Goal: Participate in discussion: Engage in conversation with other users on a specific topic

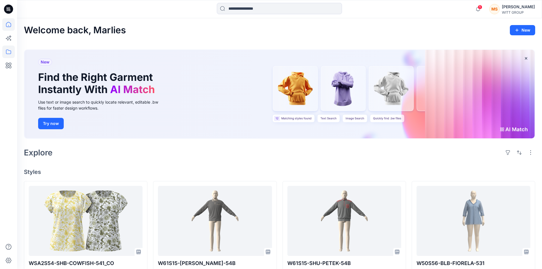
click at [6, 49] on icon at bounding box center [8, 51] width 13 height 13
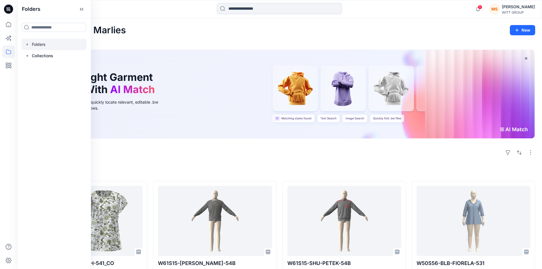
click at [49, 44] on div at bounding box center [54, 44] width 65 height 11
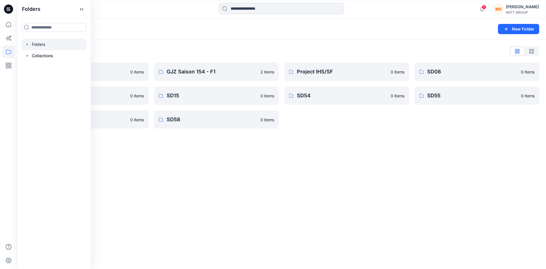
click at [231, 187] on div "Folders New Folder Folders List 3D Bildertest 0 items SD09 0 items SD56 0 items…" at bounding box center [281, 143] width 529 height 251
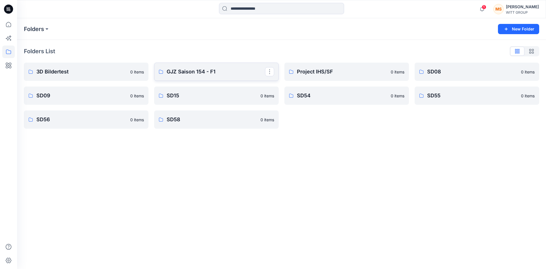
click at [194, 73] on p "GJZ Saison 154 - F1" at bounding box center [216, 72] width 98 height 8
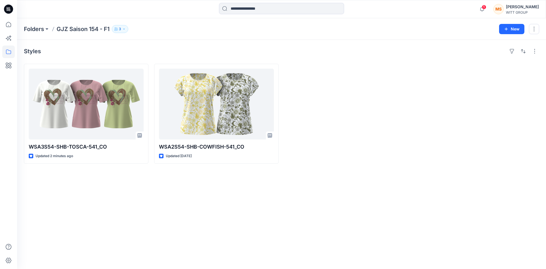
click at [310, 187] on div "Styles WSA3S54-SHB-TOSCA-541_CO Updated 2 minutes ago WSA2S54-SHB-COWFISH-541_C…" at bounding box center [281, 154] width 529 height 229
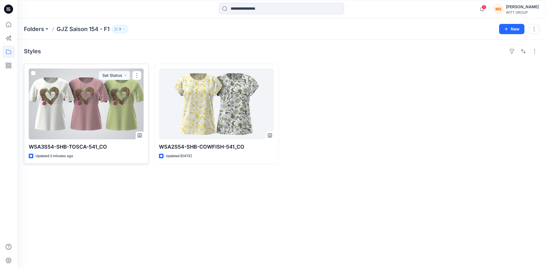
click at [94, 111] on div at bounding box center [86, 104] width 115 height 71
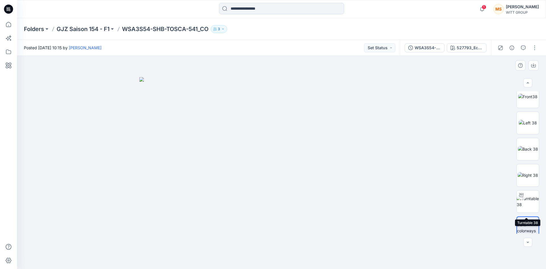
scroll to position [11, 0]
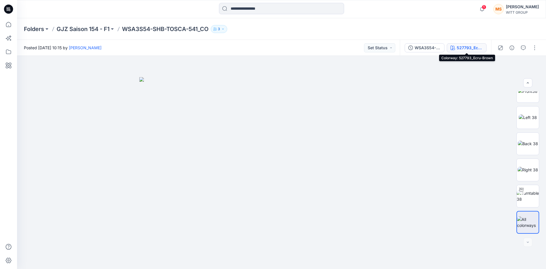
click at [366, 46] on div "527793_Ecru-Brown" at bounding box center [470, 48] width 26 height 6
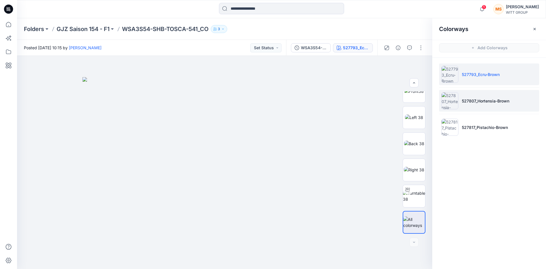
click at [366, 102] on img at bounding box center [449, 100] width 17 height 17
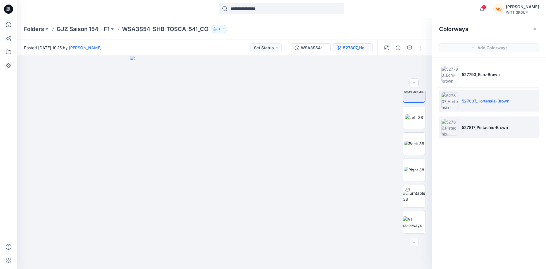
click at [366, 131] on img at bounding box center [449, 127] width 17 height 17
click at [84, 30] on p "GJZ Saison 154 - F1" at bounding box center [83, 29] width 53 height 8
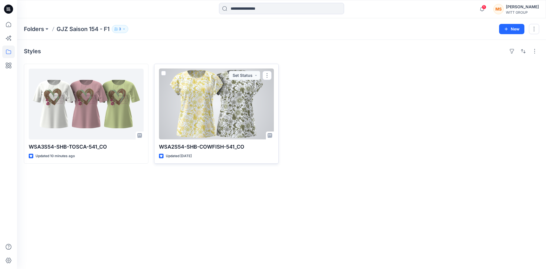
click at [193, 117] on div at bounding box center [216, 104] width 115 height 71
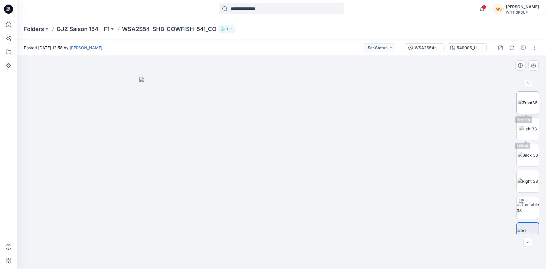
click at [366, 104] on img at bounding box center [527, 103] width 19 height 6
drag, startPoint x: 297, startPoint y: 217, endPoint x: 280, endPoint y: 78, distance: 140.1
click at [280, 78] on img at bounding box center [281, 5] width 458 height 528
drag, startPoint x: 310, startPoint y: 210, endPoint x: 313, endPoint y: 189, distance: 21.3
click at [308, 187] on img at bounding box center [281, 45] width 458 height 447
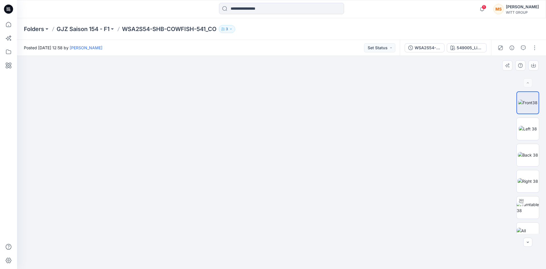
drag, startPoint x: 303, startPoint y: 132, endPoint x: 297, endPoint y: 200, distance: 68.4
click at [297, 187] on img at bounding box center [281, 54] width 458 height 427
click at [366, 132] on img at bounding box center [528, 129] width 18 height 6
click at [366, 103] on img at bounding box center [527, 103] width 19 height 6
click at [93, 28] on p "GJZ Saison 154 - F1" at bounding box center [83, 29] width 53 height 8
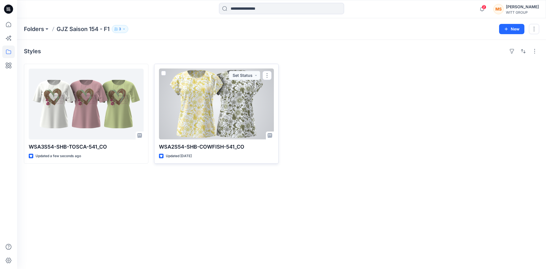
click at [239, 101] on div at bounding box center [216, 104] width 115 height 71
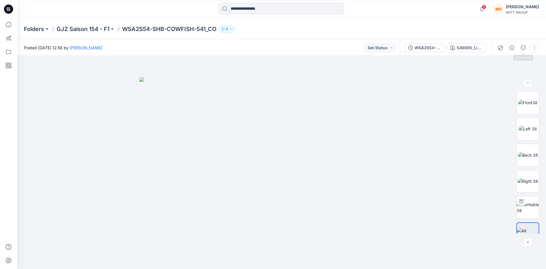
click at [366, 48] on button "button" at bounding box center [534, 47] width 9 height 9
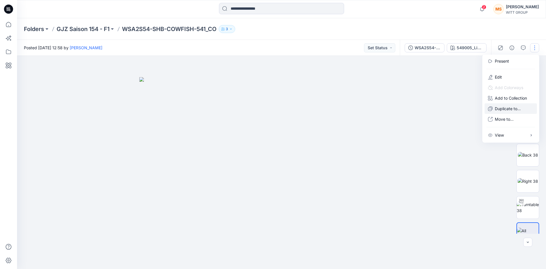
click at [366, 107] on p "Duplicate to..." at bounding box center [508, 109] width 26 height 6
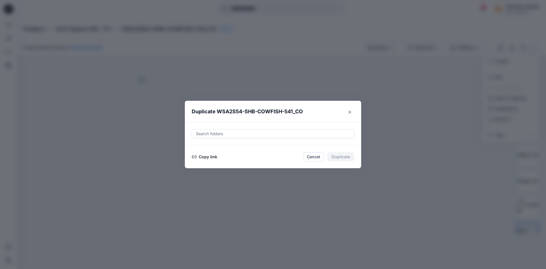
click at [208, 157] on button "Copy link" at bounding box center [205, 156] width 26 height 7
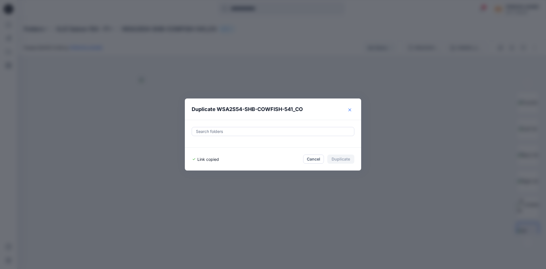
click at [350, 108] on icon "Close" at bounding box center [349, 109] width 3 height 3
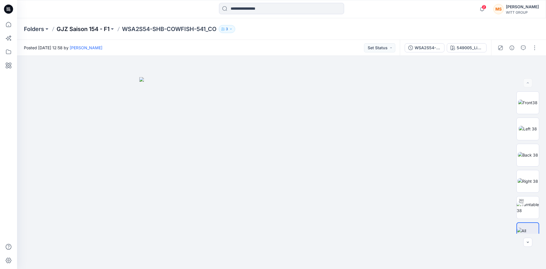
click at [83, 30] on p "GJZ Saison 154 - F1" at bounding box center [83, 29] width 53 height 8
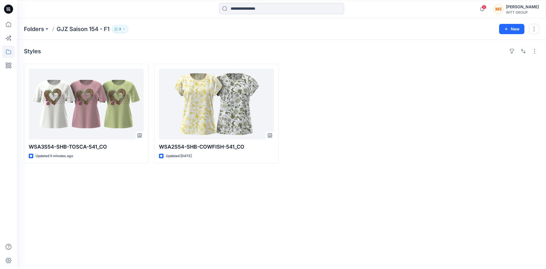
click at [240, 187] on div "Styles WSA3S54-SHB-TOSCA-541_CO Updated 5 minutes ago WSA2S54-SHB-COWFISH-541_C…" at bounding box center [281, 154] width 529 height 229
click at [366, 158] on div at bounding box center [346, 114] width 125 height 100
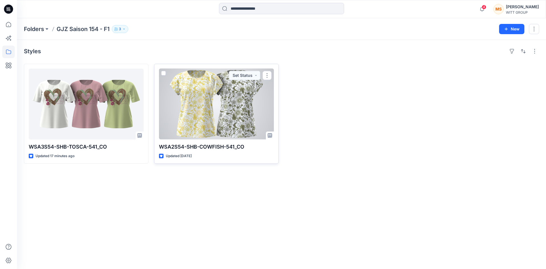
click at [239, 102] on div at bounding box center [216, 104] width 115 height 71
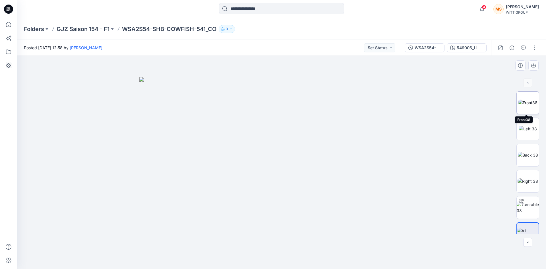
click at [366, 106] on img at bounding box center [527, 103] width 19 height 6
click at [366, 126] on img at bounding box center [528, 129] width 18 height 6
click at [366, 156] on img at bounding box center [528, 155] width 20 height 6
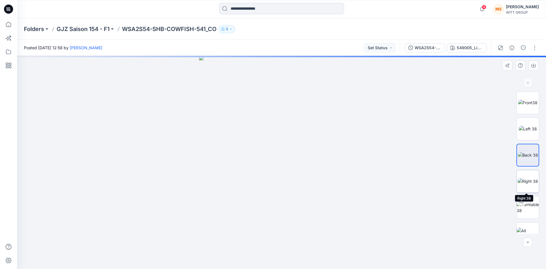
click at [366, 184] on img at bounding box center [528, 181] width 20 height 6
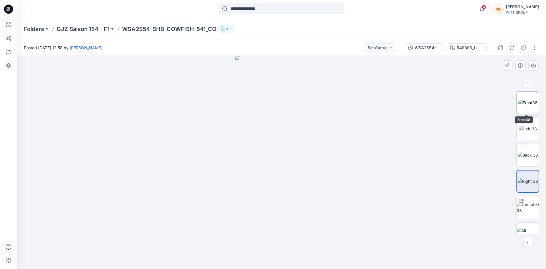
click at [366, 104] on img at bounding box center [527, 103] width 19 height 6
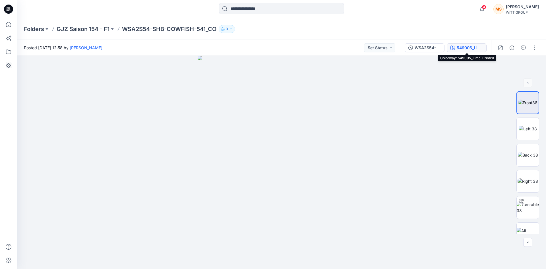
click at [366, 45] on div "549005_Lime-Printed" at bounding box center [470, 48] width 26 height 6
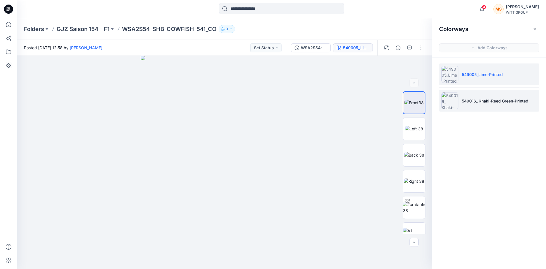
click at [366, 101] on img at bounding box center [449, 100] width 17 height 17
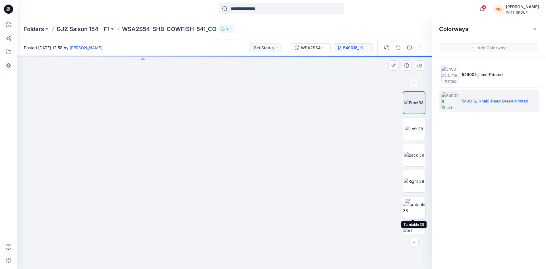
click at [366, 187] on img at bounding box center [414, 207] width 22 height 12
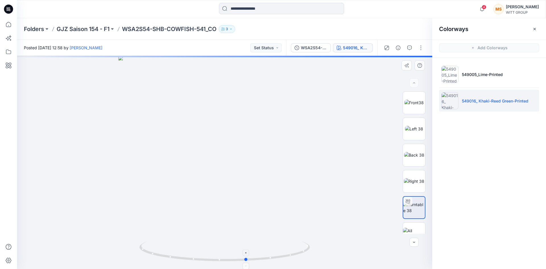
drag, startPoint x: 227, startPoint y: 260, endPoint x: 249, endPoint y: 258, distance: 22.2
click at [249, 187] on icon at bounding box center [225, 251] width 172 height 21
drag, startPoint x: 248, startPoint y: 261, endPoint x: 237, endPoint y: 260, distance: 11.1
click at [237, 187] on icon at bounding box center [225, 251] width 172 height 21
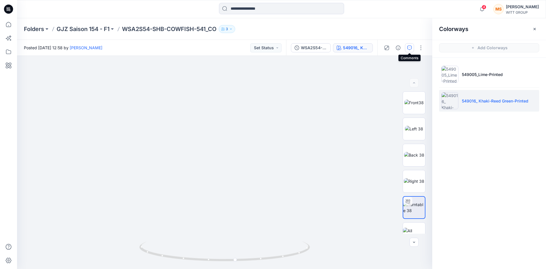
click at [366, 49] on icon "button" at bounding box center [409, 47] width 5 height 5
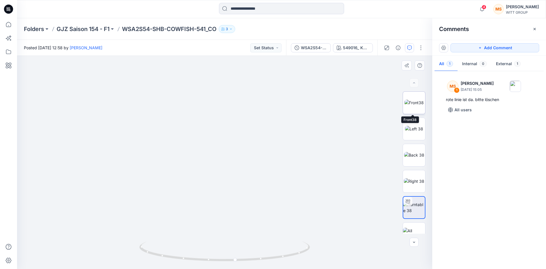
click at [366, 103] on img at bounding box center [413, 103] width 19 height 6
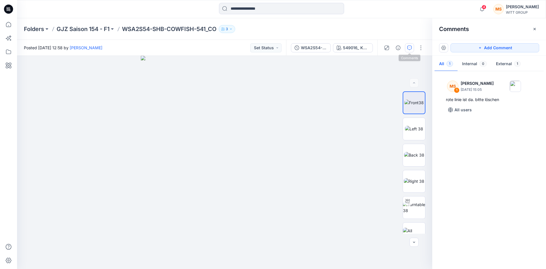
click at [366, 47] on icon "button" at bounding box center [409, 47] width 5 height 5
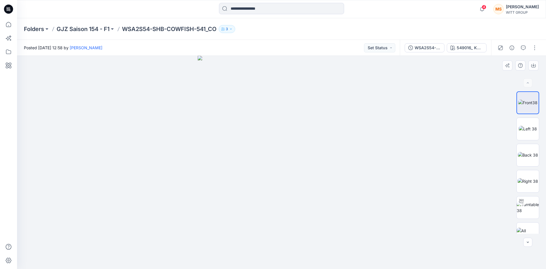
click at [306, 109] on img at bounding box center [282, 162] width 168 height 213
click at [366, 45] on icon "button" at bounding box center [523, 47] width 5 height 5
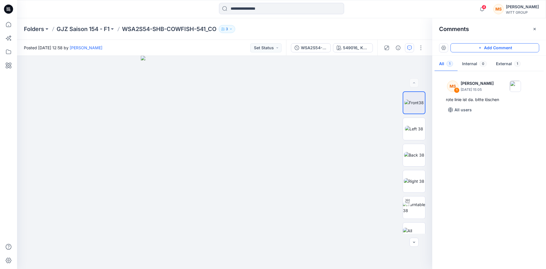
click at [366, 48] on button "Add Comment" at bounding box center [494, 47] width 89 height 9
click at [256, 123] on div "2" at bounding box center [224, 162] width 415 height 213
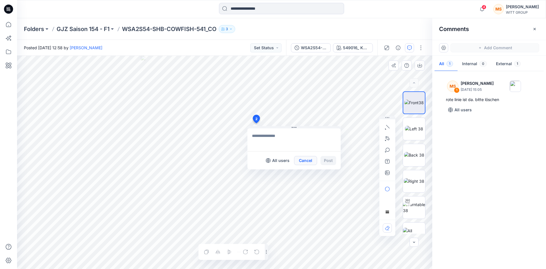
click at [300, 164] on button "Cancel" at bounding box center [305, 160] width 23 height 9
